Goal: Find specific page/section: Find specific page/section

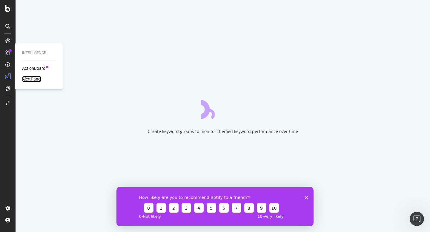
click at [34, 79] on div "AlertPanel" at bounding box center [31, 79] width 19 height 6
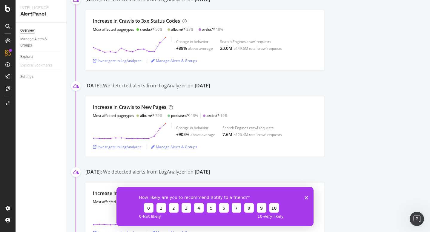
scroll to position [119, 0]
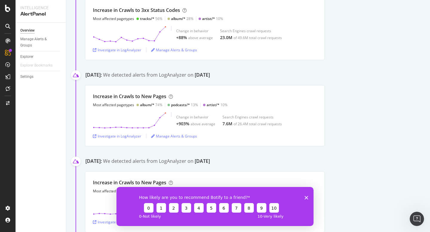
click at [307, 196] on polygon "Fermer l'enquête" at bounding box center [306, 198] width 4 height 4
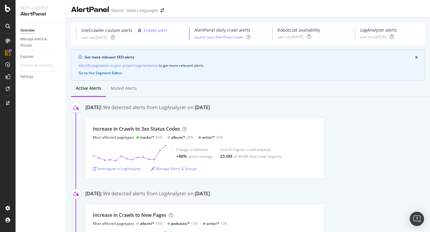
scroll to position [32, 0]
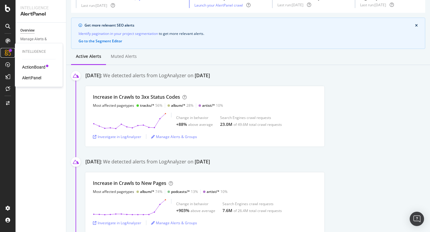
click at [9, 51] on div at bounding box center [10, 50] width 3 height 3
